Goal: Check status: Check status

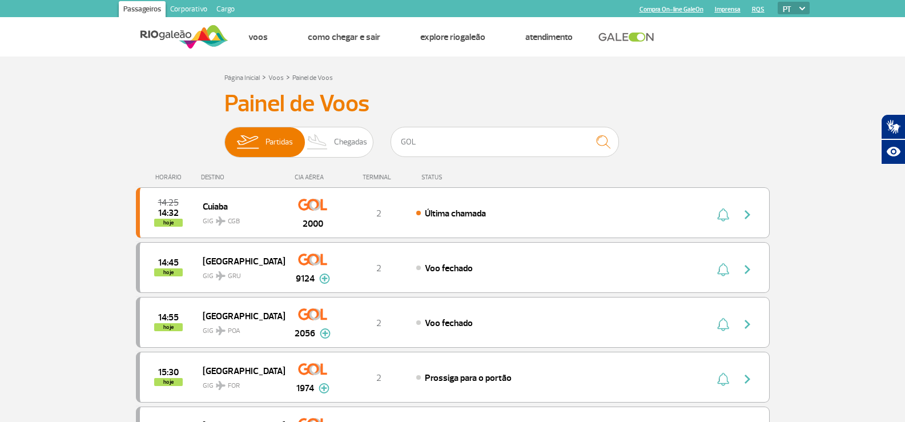
click at [604, 138] on img "submit" at bounding box center [603, 141] width 25 height 23
click at [457, 142] on input "GOL" at bounding box center [505, 142] width 228 height 30
drag, startPoint x: 457, startPoint y: 142, endPoint x: 393, endPoint y: 145, distance: 64.0
click at [393, 145] on input "GOL" at bounding box center [505, 142] width 228 height 30
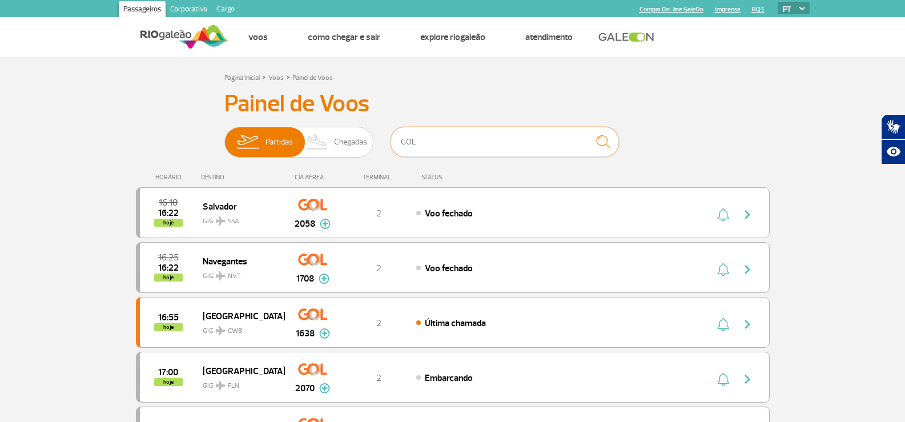
drag, startPoint x: 420, startPoint y: 144, endPoint x: 393, endPoint y: 143, distance: 27.4
click at [393, 143] on input "GOL" at bounding box center [505, 142] width 228 height 30
click at [449, 144] on input "GOL" at bounding box center [505, 142] width 228 height 30
paste input "Vão com Deus 🤲🏻"
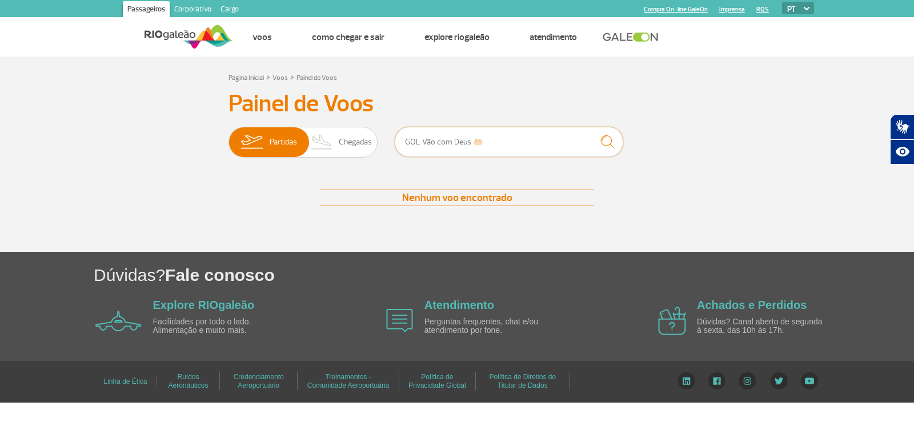
drag, startPoint x: 480, startPoint y: 142, endPoint x: 419, endPoint y: 139, distance: 61.2
click at [419, 139] on input "GOL Vão com Deus 🤲🏻" at bounding box center [509, 142] width 228 height 30
type input "GOL 9323"
click at [605, 140] on img "submit" at bounding box center [607, 141] width 25 height 23
click at [449, 137] on input "GOL 9323" at bounding box center [509, 142] width 228 height 30
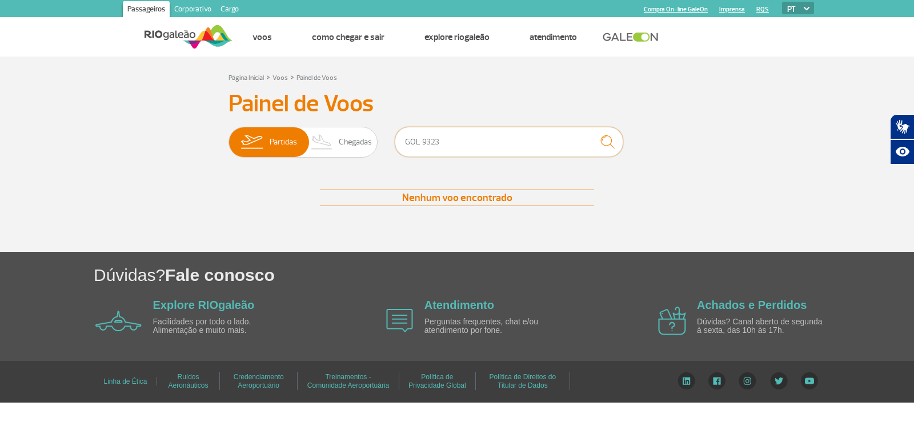
drag, startPoint x: 444, startPoint y: 140, endPoint x: 406, endPoint y: 140, distance: 37.7
click at [406, 140] on input "GOL 9323" at bounding box center [509, 142] width 228 height 30
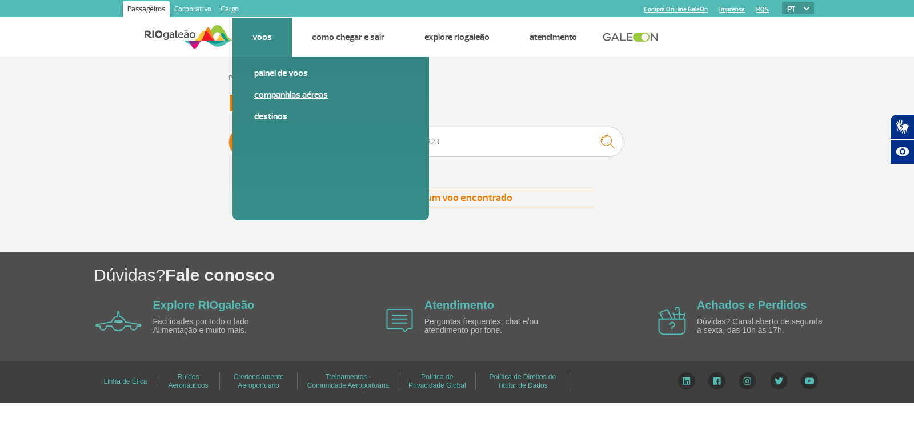
click at [274, 90] on link "Companhias Aéreas" at bounding box center [330, 94] width 153 height 13
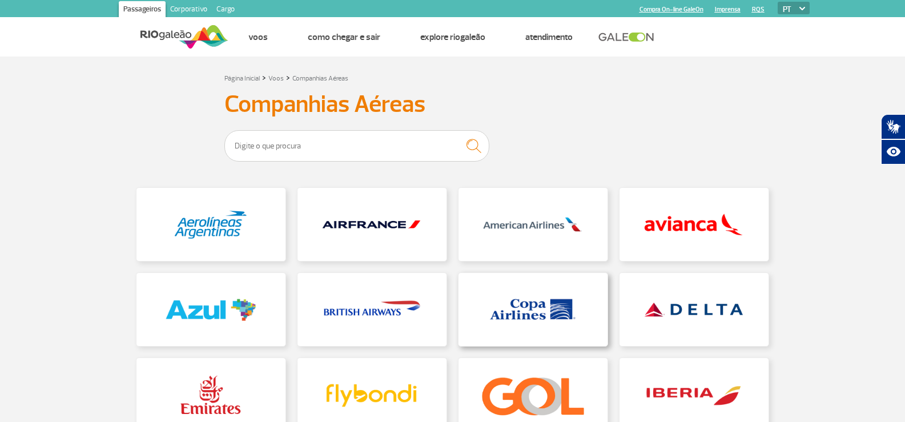
scroll to position [57, 0]
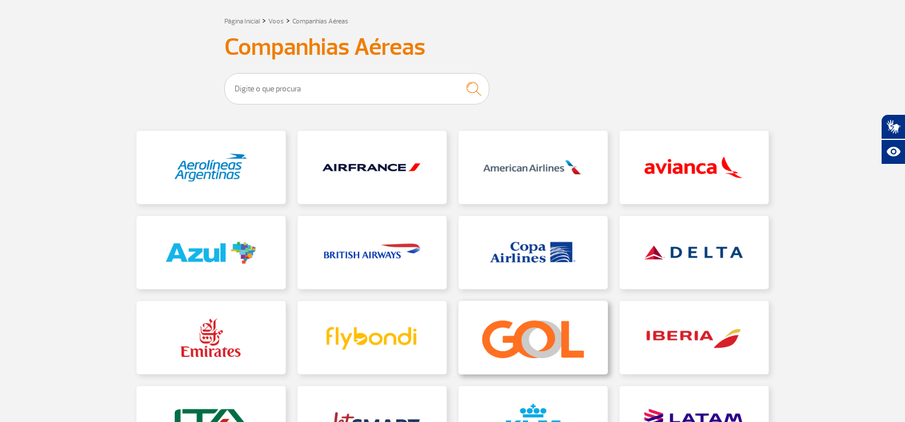
click at [530, 352] on link at bounding box center [532, 337] width 149 height 73
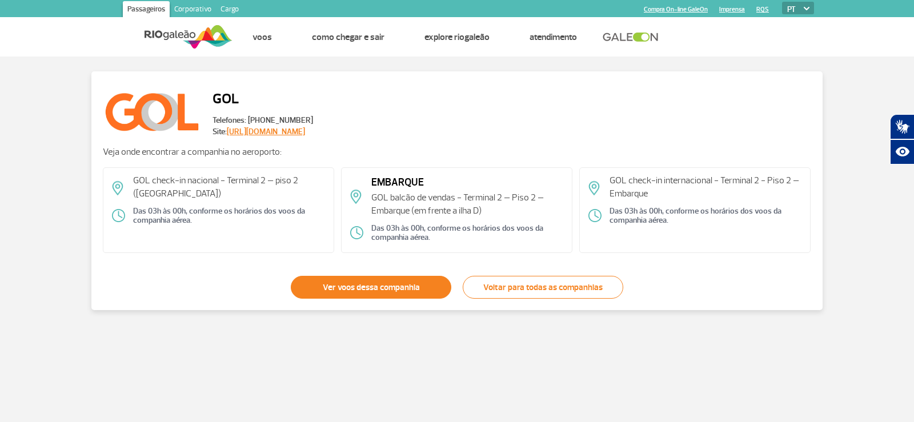
click at [379, 285] on link "Ver voos dessa companhia" at bounding box center [371, 287] width 160 height 23
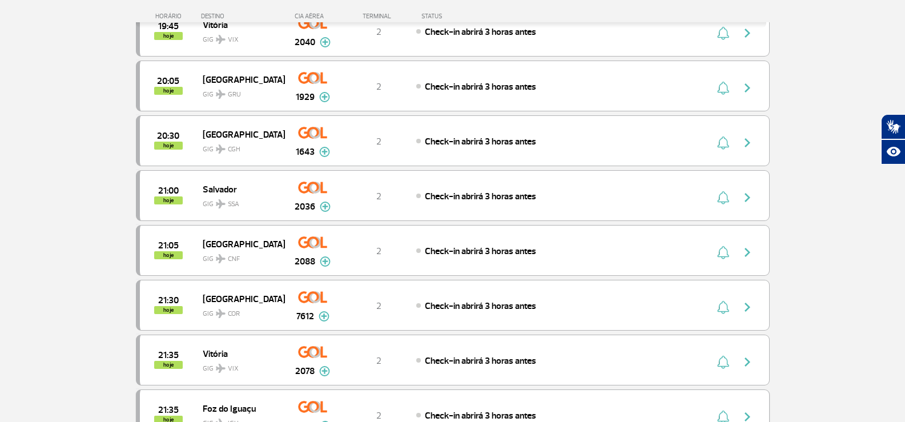
scroll to position [514, 0]
